Goal: Task Accomplishment & Management: Use online tool/utility

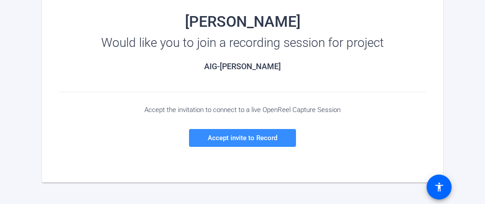
scroll to position [140, 0]
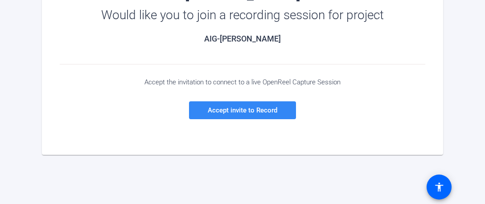
click at [246, 111] on span "Accept invite to Record" at bounding box center [243, 110] width 70 height 8
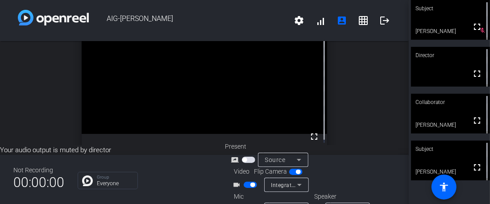
scroll to position [15, 0]
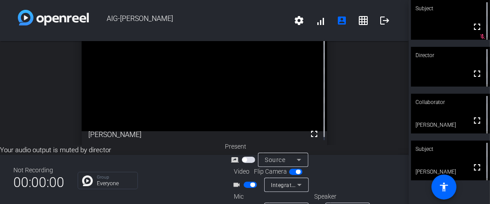
click at [439, 16] on div "Subject" at bounding box center [450, 8] width 79 height 17
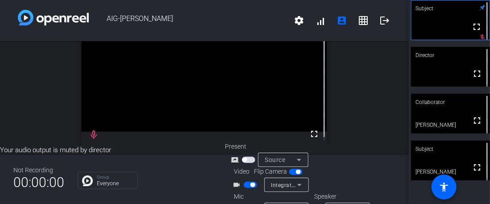
click at [439, 16] on div "Subject" at bounding box center [450, 8] width 79 height 17
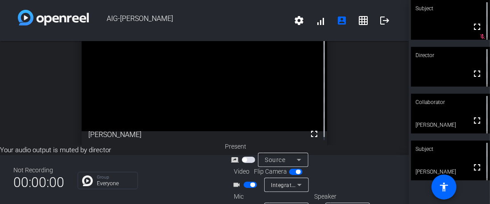
click at [247, 158] on span "button" at bounding box center [248, 160] width 13 height 6
click at [365, 81] on div "open_in_new Subject fullscreen [PERSON_NAME]" at bounding box center [204, 78] width 408 height 104
click at [359, 111] on div "open_in_new Director fullscreen" at bounding box center [204, 78] width 408 height 104
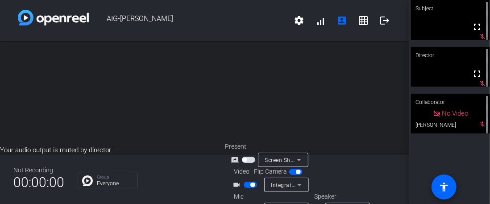
scroll to position [0, 0]
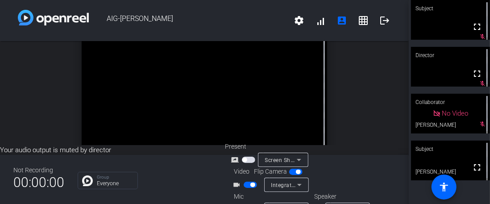
click at [391, 147] on div "Your audio output is muted by director Not Recording 00:00:00 Group Everyone Pr…" at bounding box center [204, 174] width 408 height 59
click at [429, 161] on video at bounding box center [450, 160] width 79 height 40
click at [479, 146] on icon at bounding box center [482, 148] width 6 height 6
click at [478, 148] on div "Subject" at bounding box center [450, 148] width 79 height 17
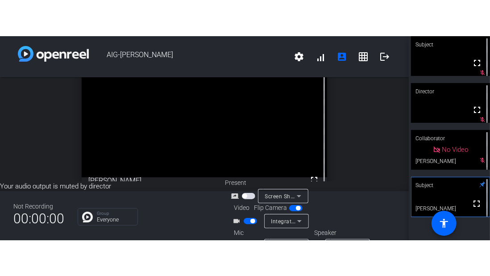
scroll to position [15, 0]
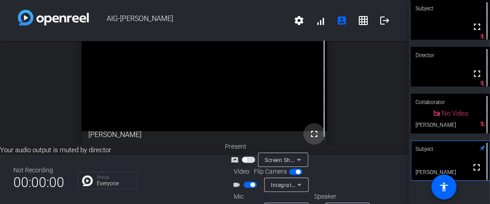
click at [309, 128] on mat-icon "fullscreen" at bounding box center [314, 133] width 11 height 11
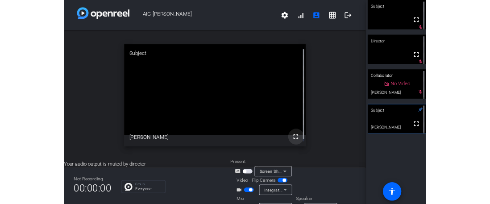
scroll to position [0, 0]
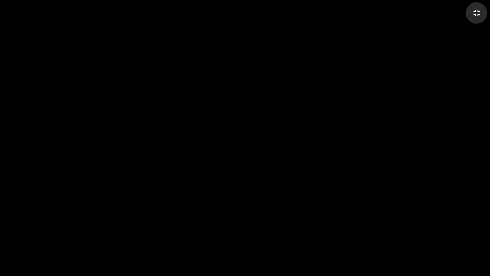
click at [473, 9] on mat-icon "fullscreen_exit" at bounding box center [476, 13] width 11 height 11
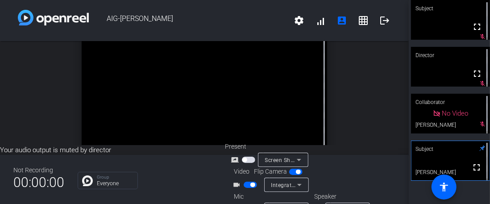
click at [303, 144] on div "Present" at bounding box center [269, 146] width 89 height 9
click at [306, 143] on div "Present" at bounding box center [269, 146] width 89 height 9
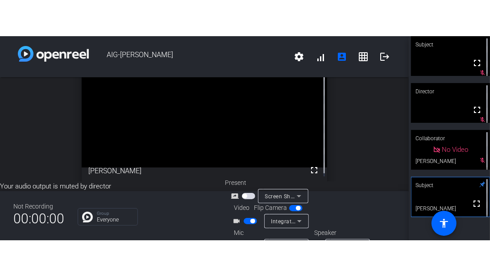
scroll to position [15, 0]
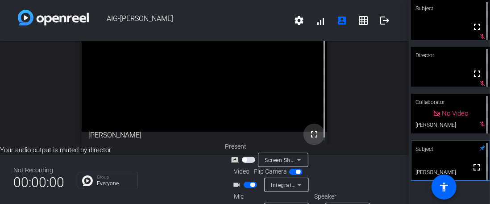
click at [309, 137] on mat-icon "fullscreen" at bounding box center [314, 134] width 11 height 11
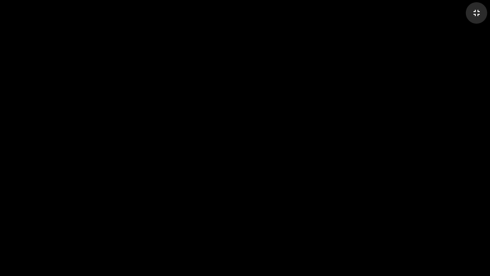
click at [478, 13] on mat-icon "fullscreen_exit" at bounding box center [476, 13] width 11 height 11
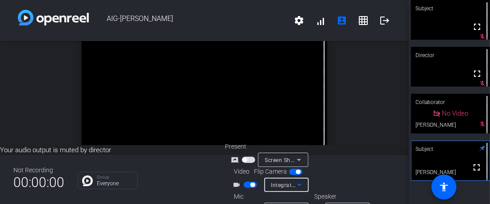
click at [297, 183] on icon at bounding box center [299, 184] width 11 height 11
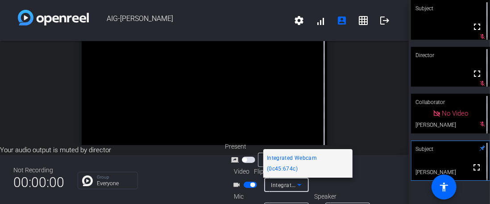
click at [297, 183] on div at bounding box center [245, 102] width 490 height 204
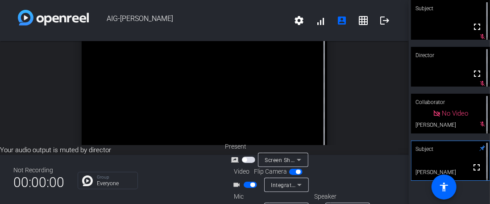
click at [297, 183] on icon at bounding box center [299, 184] width 11 height 11
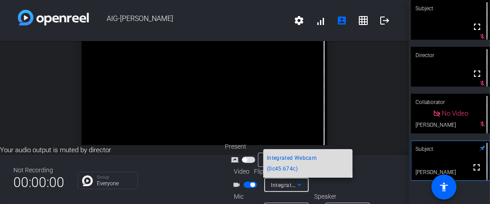
click at [297, 171] on span "Integrated Webcam (0c45:674c)" at bounding box center [308, 162] width 82 height 21
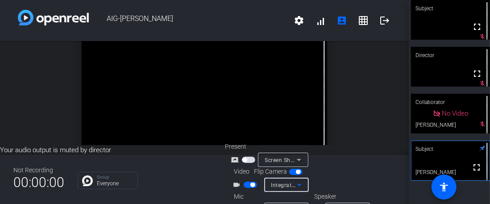
scroll to position [22, 0]
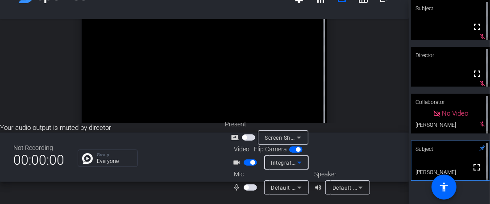
click at [298, 162] on icon at bounding box center [299, 162] width 4 height 2
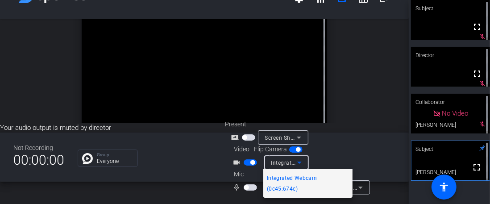
click at [363, 158] on div at bounding box center [245, 102] width 490 height 204
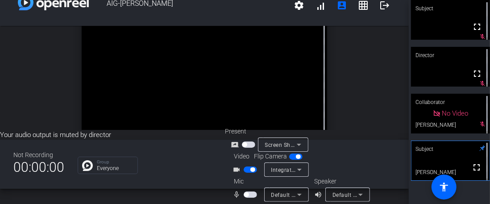
scroll to position [21, 0]
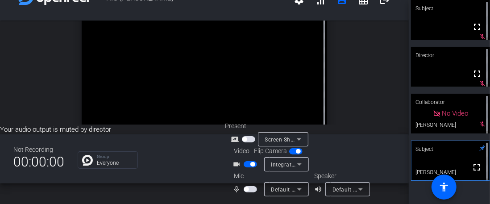
click at [249, 187] on span "button" at bounding box center [249, 189] width 13 height 6
click at [250, 187] on span "button" at bounding box center [252, 189] width 4 height 4
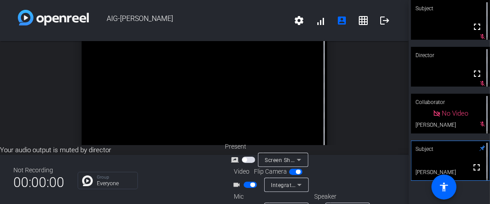
scroll to position [22, 0]
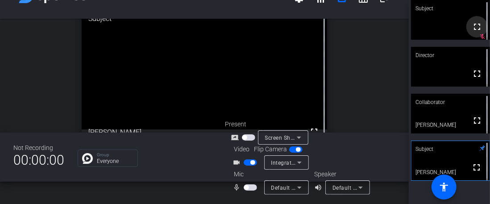
click at [478, 37] on span at bounding box center [476, 26] width 21 height 21
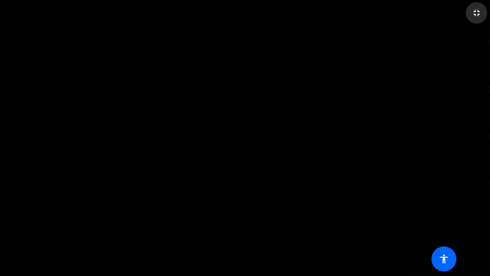
click at [478, 12] on mat-icon "fullscreen_exit" at bounding box center [476, 13] width 11 height 11
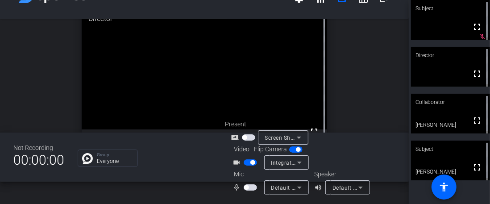
click at [247, 186] on span "button" at bounding box center [246, 187] width 4 height 4
click at [247, 186] on span "button" at bounding box center [249, 187] width 13 height 6
click at [443, 150] on div "Subject" at bounding box center [450, 148] width 79 height 17
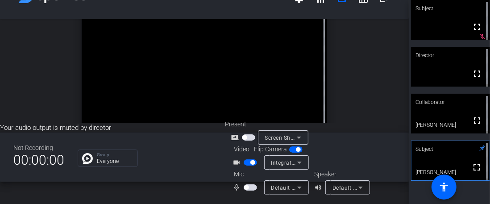
click at [346, 109] on div "open_in_new Subject fullscreen [PERSON_NAME]" at bounding box center [204, 71] width 408 height 104
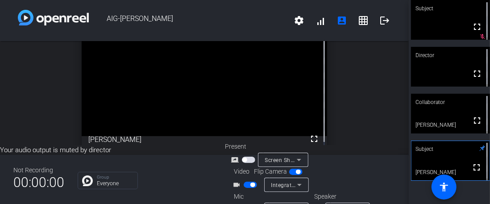
scroll to position [5, 0]
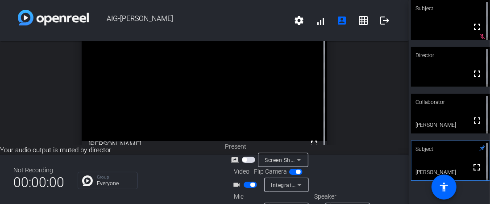
click at [307, 142] on div "Present" at bounding box center [269, 146] width 89 height 9
click at [306, 142] on div "Present" at bounding box center [269, 146] width 89 height 9
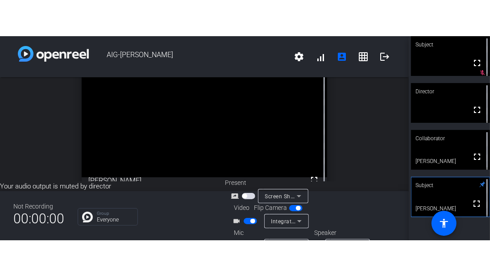
scroll to position [15, 0]
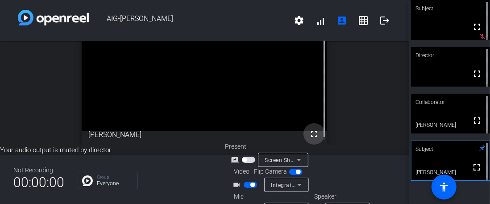
click at [309, 132] on mat-icon "fullscreen" at bounding box center [314, 133] width 11 height 11
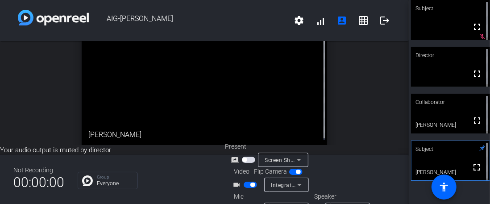
scroll to position [0, 0]
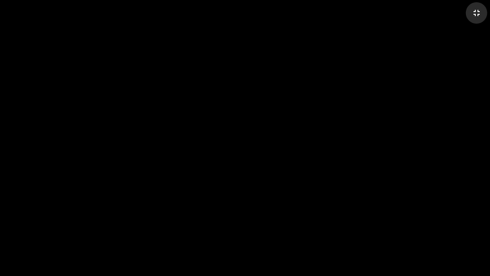
click at [477, 12] on mat-icon "fullscreen_exit" at bounding box center [476, 13] width 11 height 11
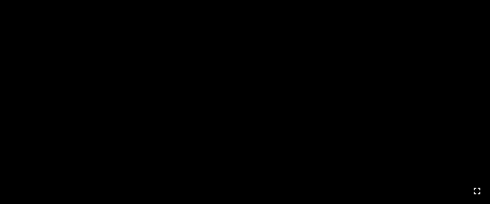
scroll to position [22, 0]
